Goal: Check status: Check status

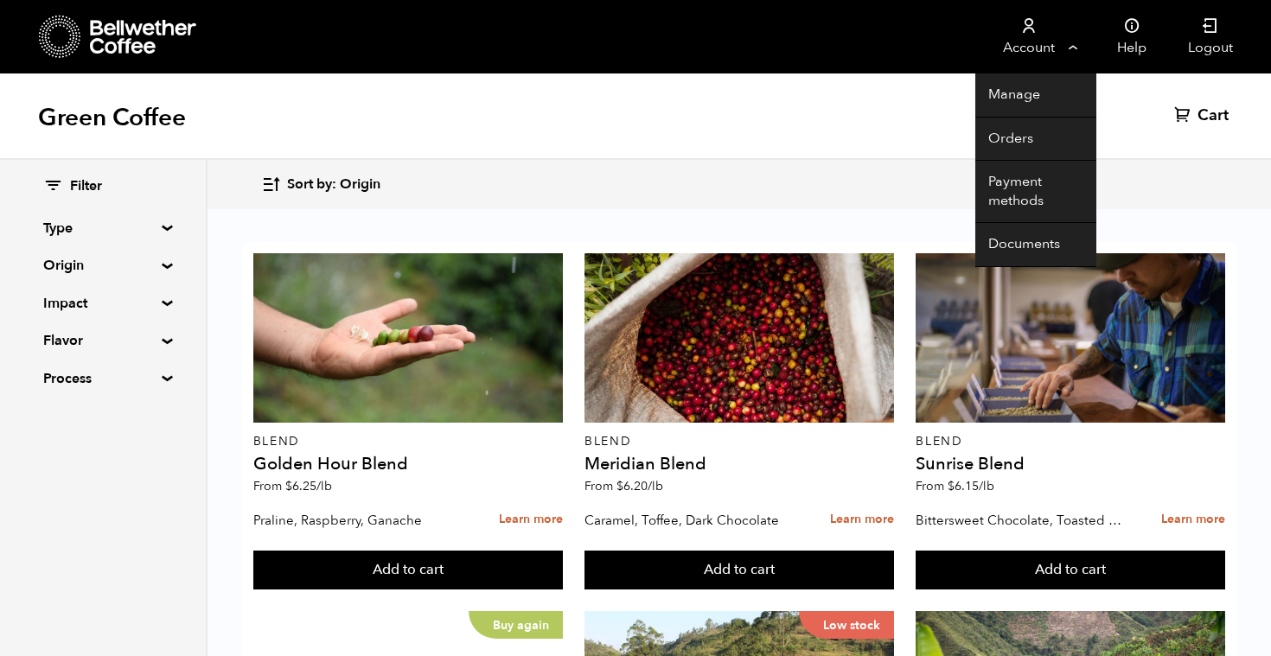
click at [1071, 37] on link "Account" at bounding box center [1028, 37] width 106 height 74
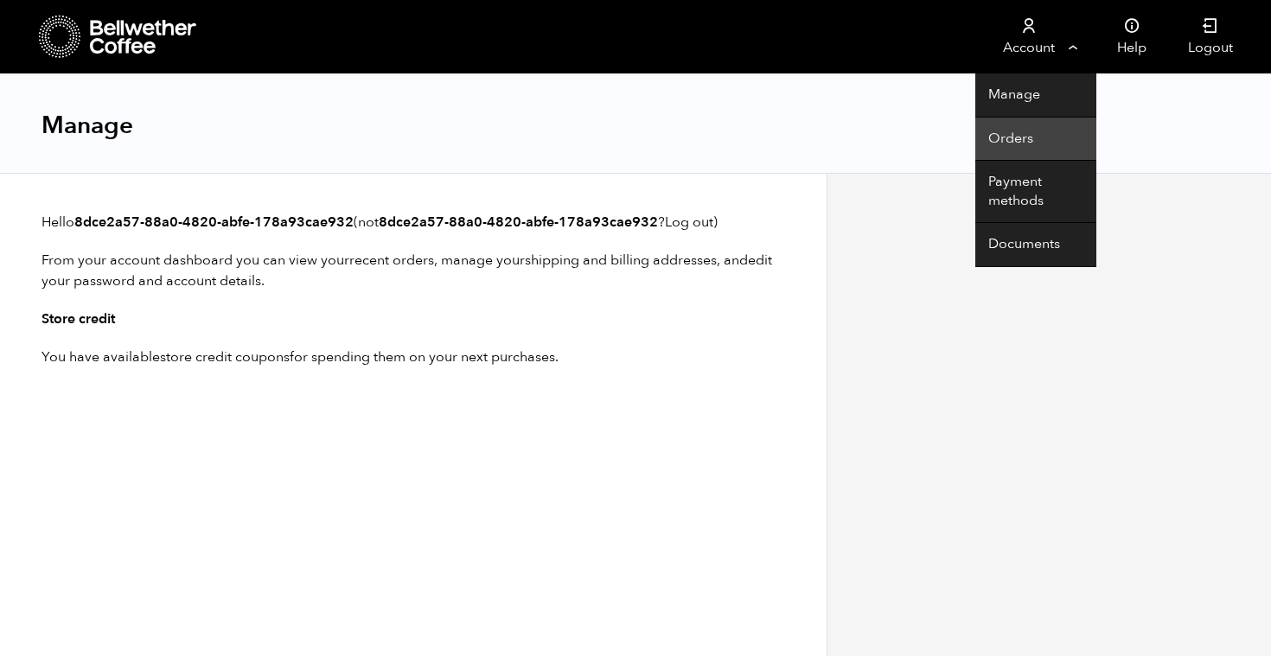
click at [1033, 142] on link "Orders" at bounding box center [1035, 140] width 121 height 44
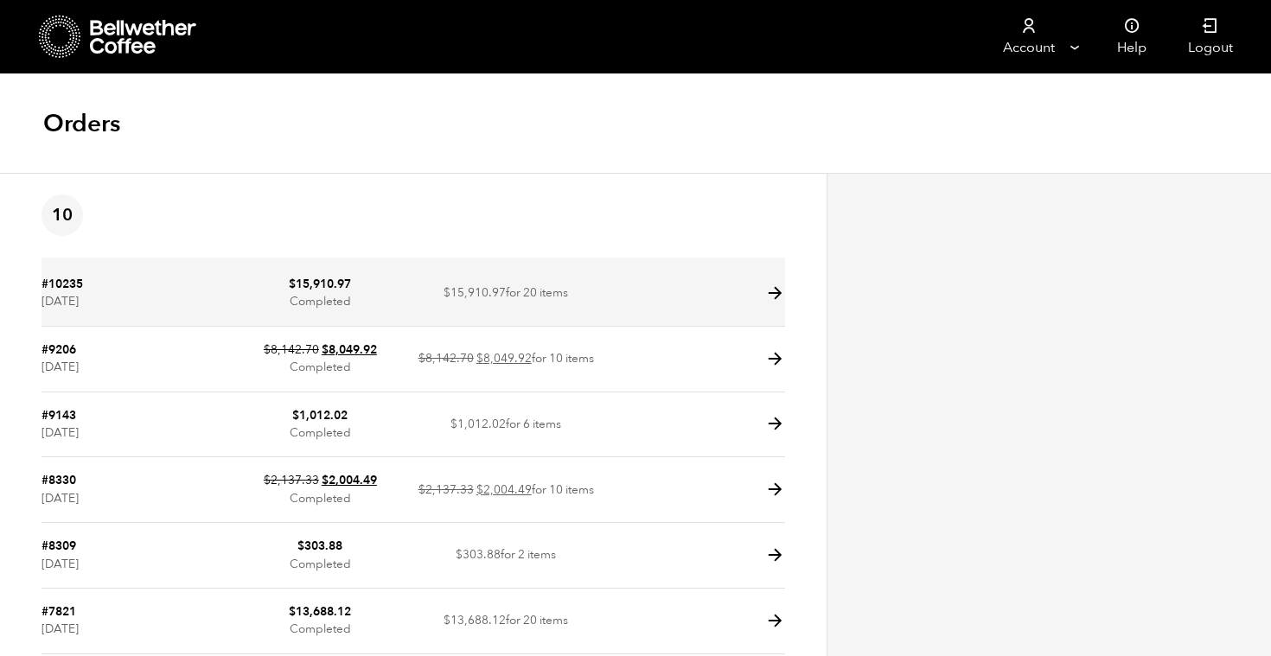
click at [660, 289] on td at bounding box center [692, 294] width 186 height 66
click at [770, 294] on icon at bounding box center [775, 294] width 20 height 20
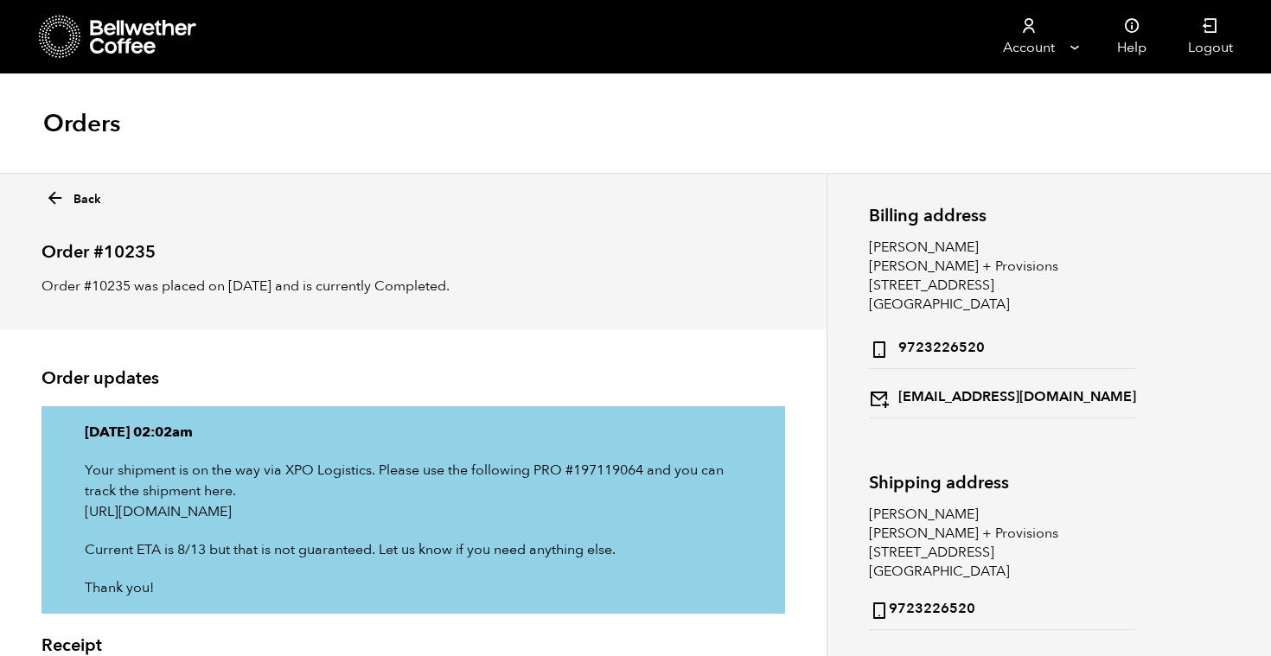
click at [60, 196] on icon at bounding box center [55, 199] width 20 height 20
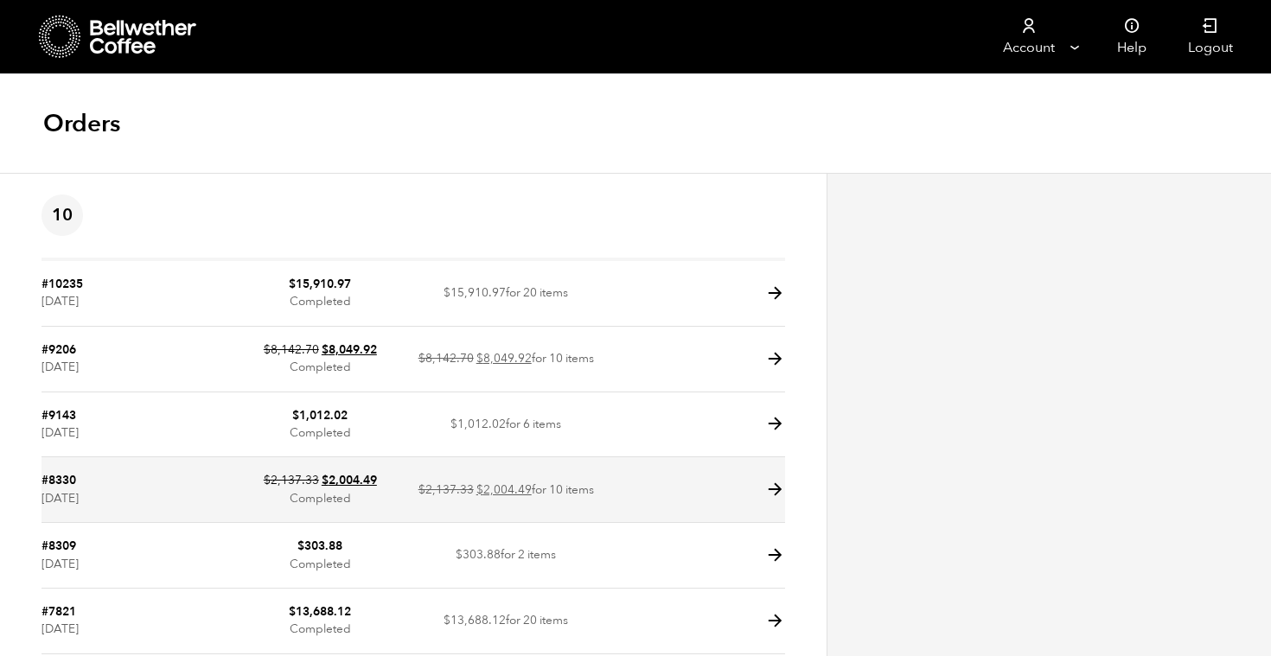
click at [783, 483] on icon at bounding box center [775, 490] width 20 height 20
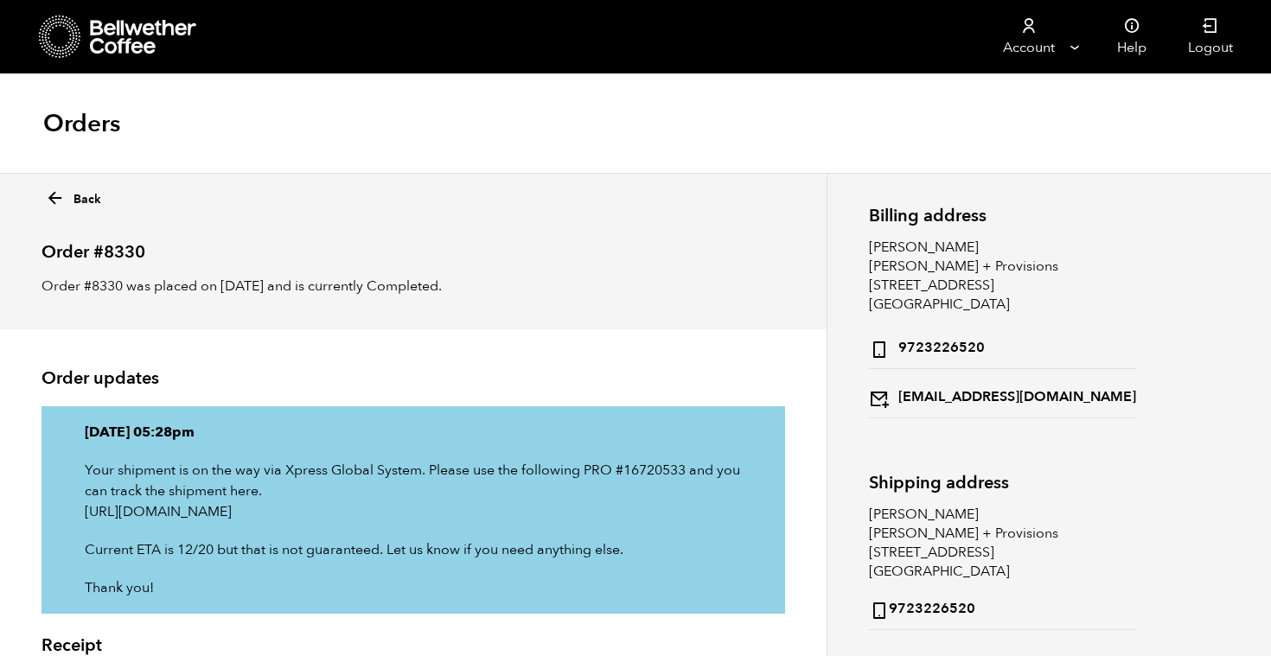
click at [59, 201] on icon at bounding box center [55, 199] width 20 height 20
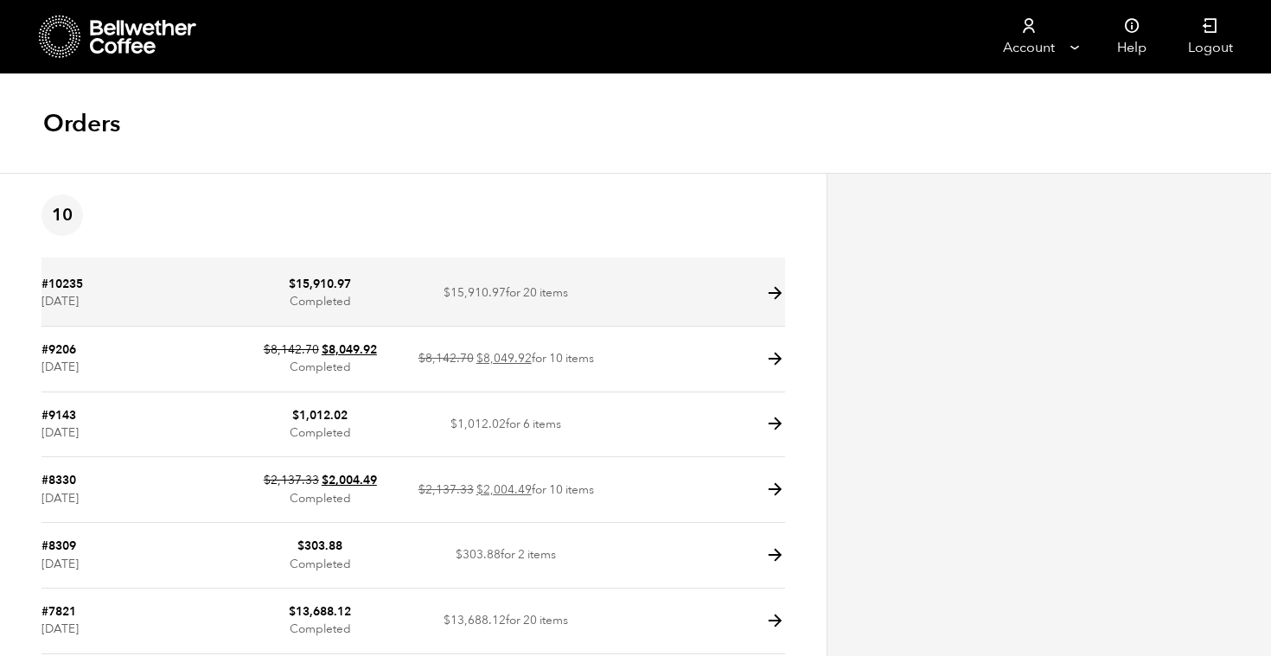
click at [717, 310] on td at bounding box center [692, 294] width 186 height 66
click at [784, 298] on icon at bounding box center [775, 294] width 20 height 20
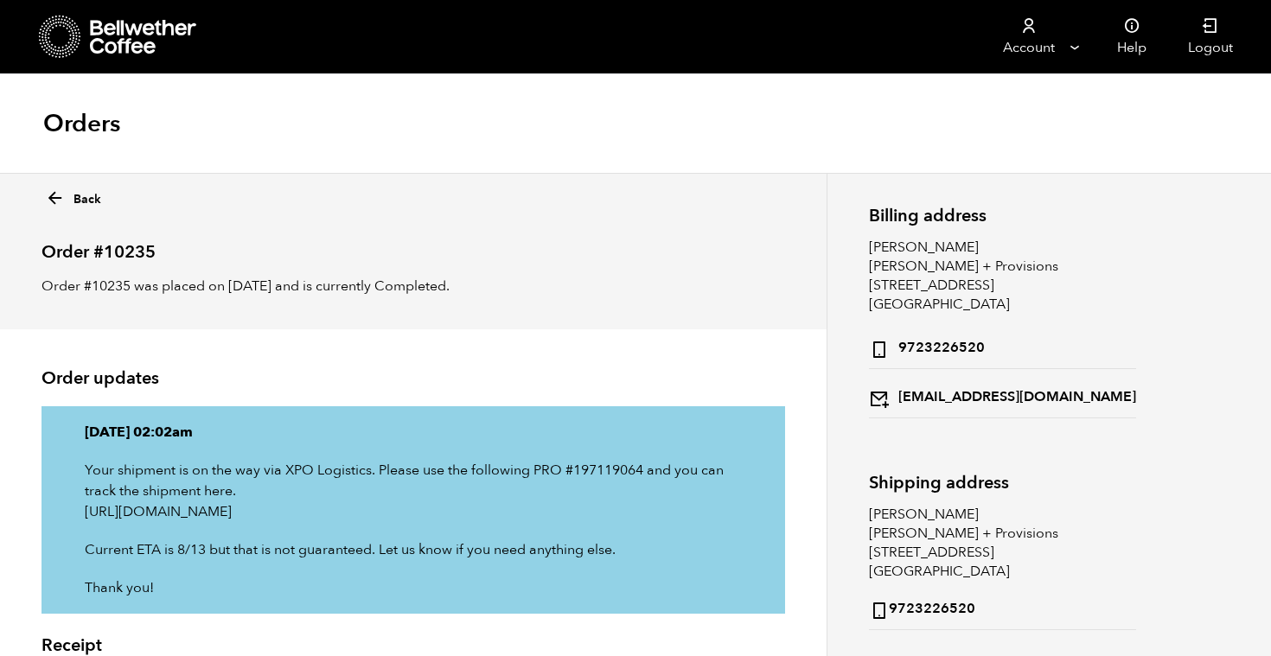
click at [56, 190] on icon at bounding box center [55, 199] width 20 height 20
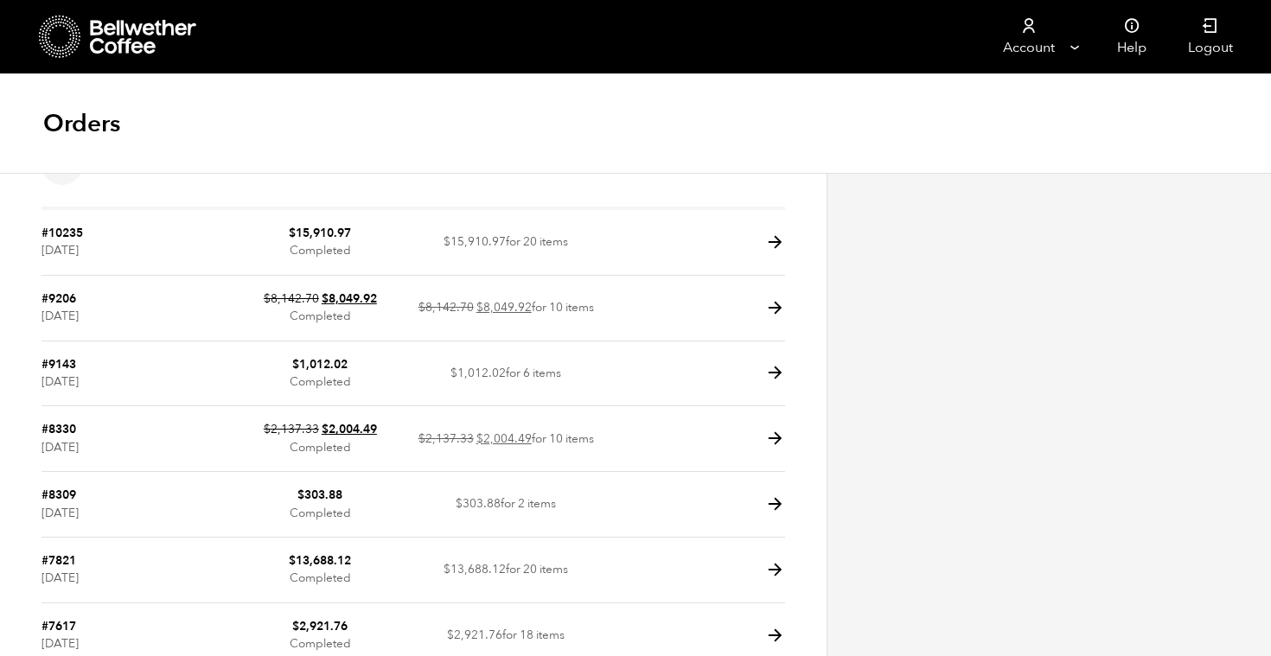
scroll to position [57, 0]
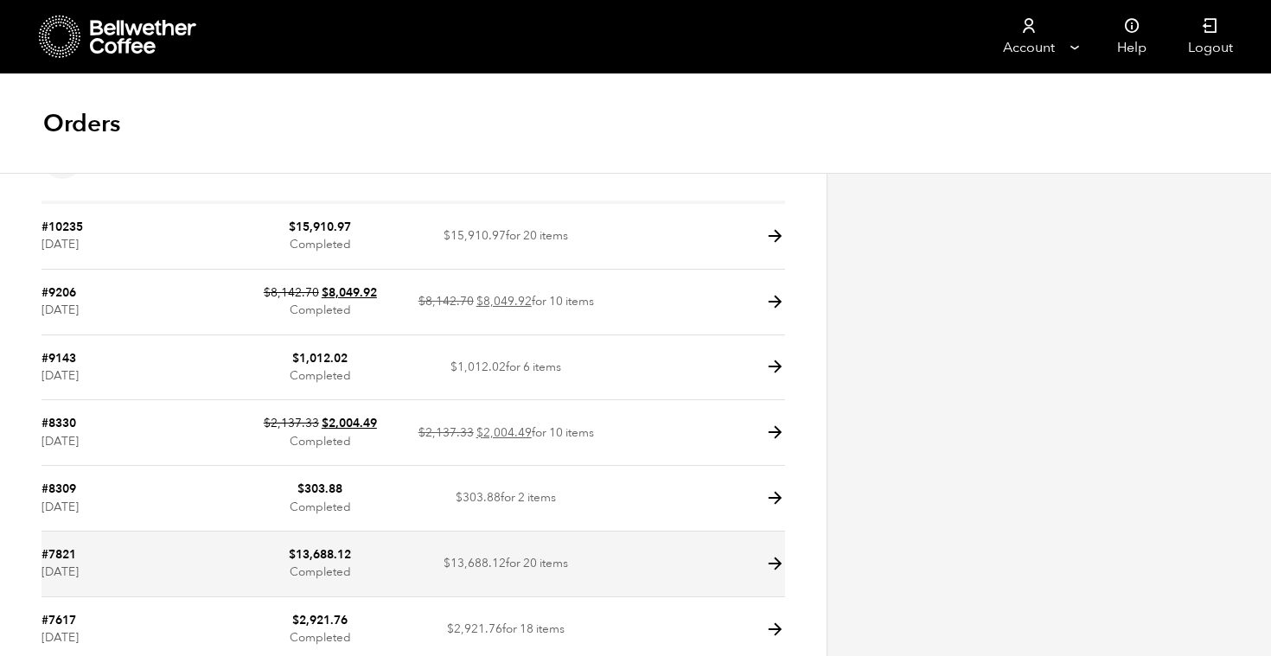
click at [636, 555] on td at bounding box center [692, 565] width 186 height 66
click at [774, 557] on icon at bounding box center [775, 564] width 20 height 20
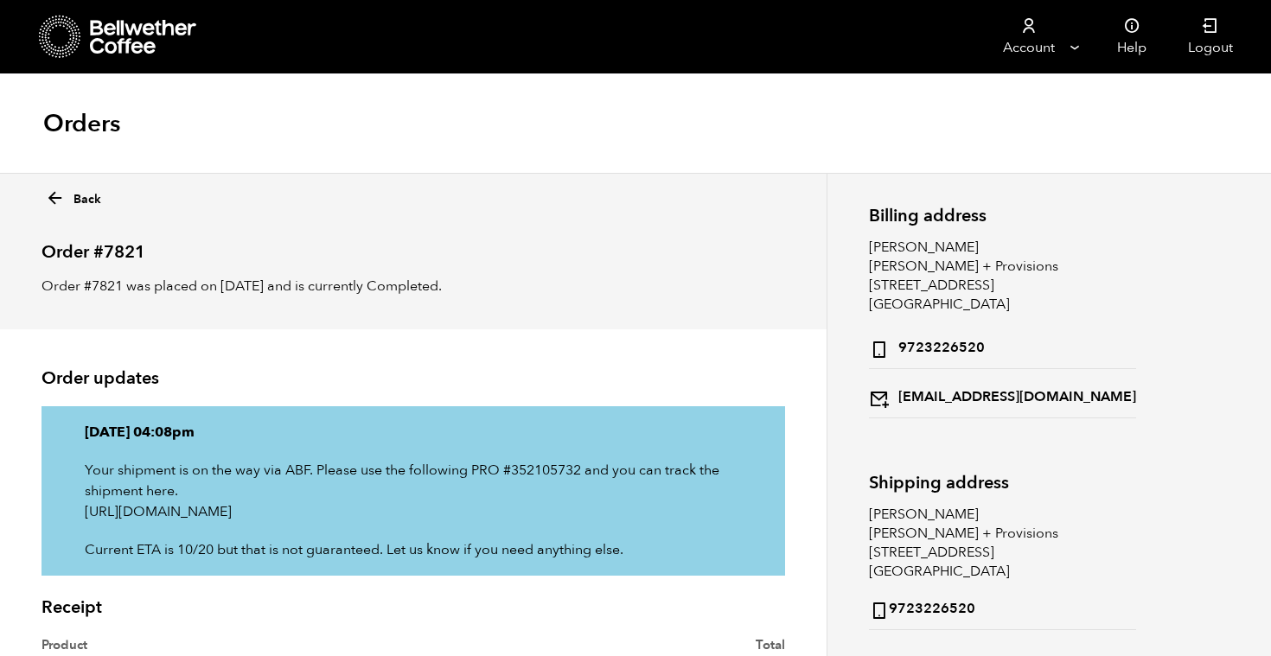
scroll to position [-1, 0]
click at [53, 194] on icon at bounding box center [55, 199] width 20 height 20
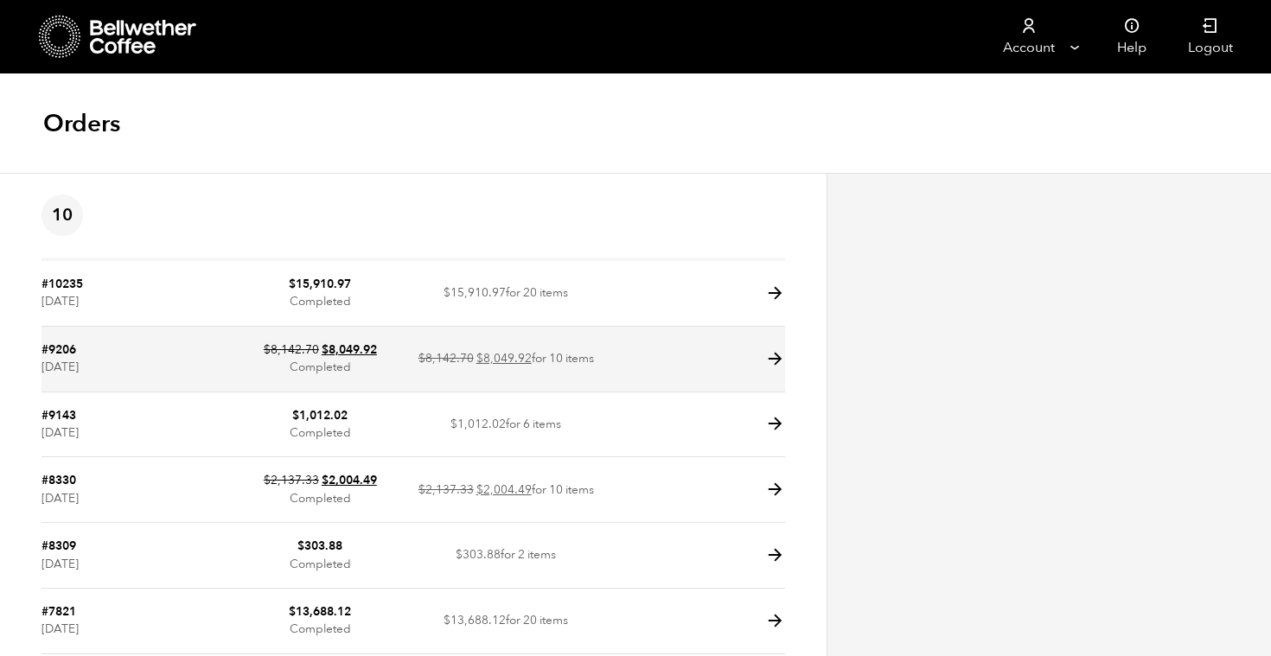
click at [774, 357] on icon at bounding box center [775, 359] width 20 height 20
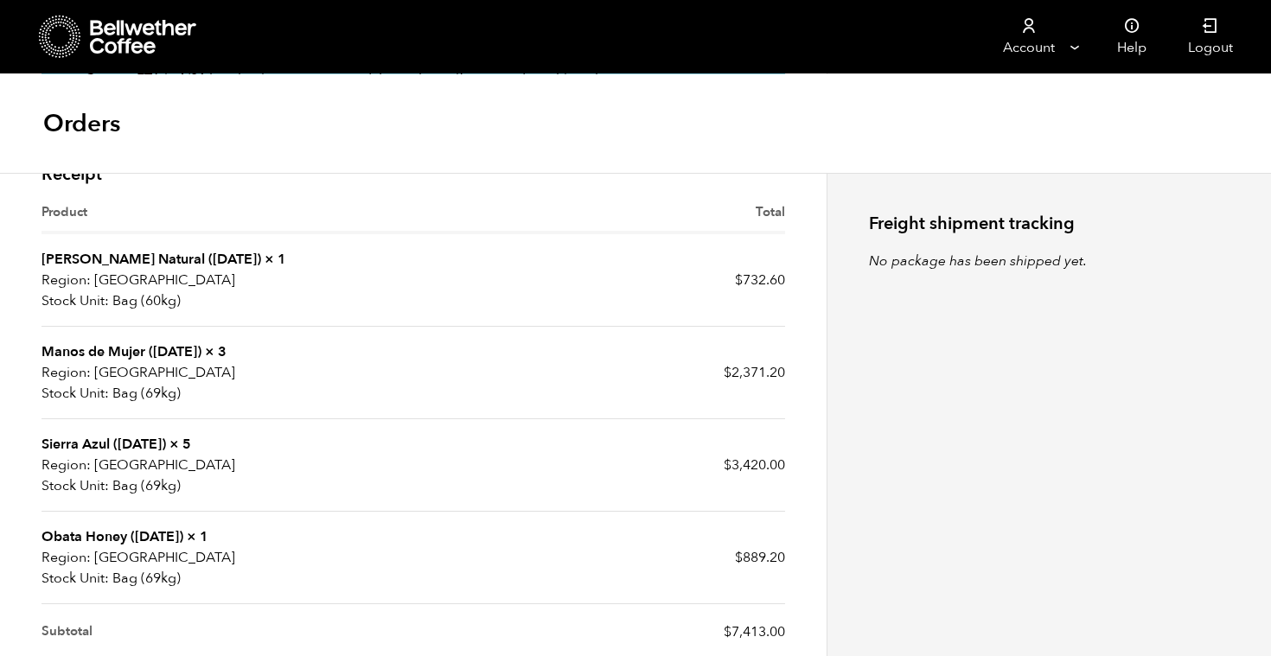
scroll to position [484, 0]
